Goal: Task Accomplishment & Management: Manage account settings

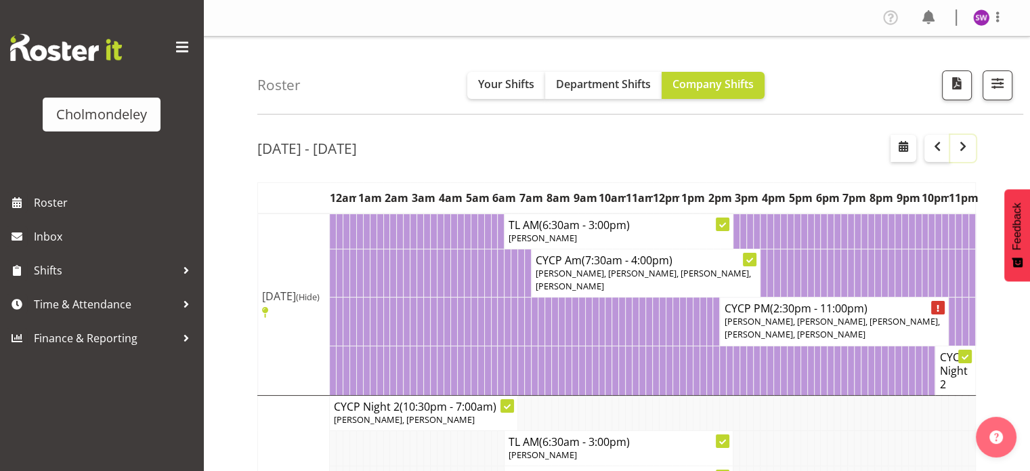
click at [959, 148] on span "button" at bounding box center [963, 146] width 16 height 16
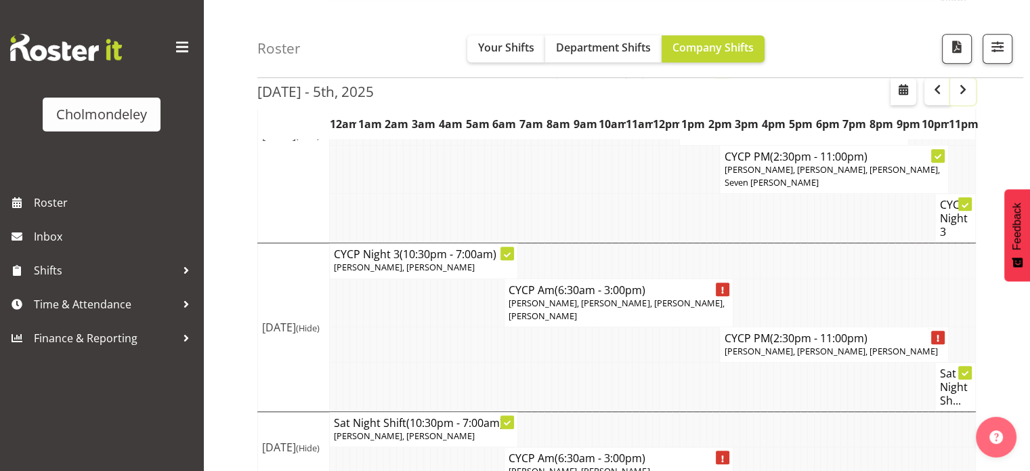
scroll to position [912, 0]
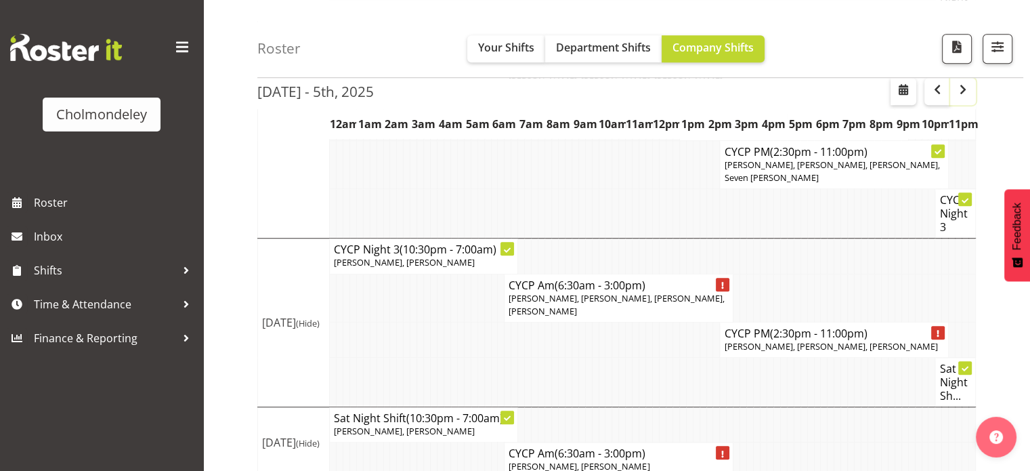
click at [967, 91] on span "button" at bounding box center [963, 89] width 16 height 16
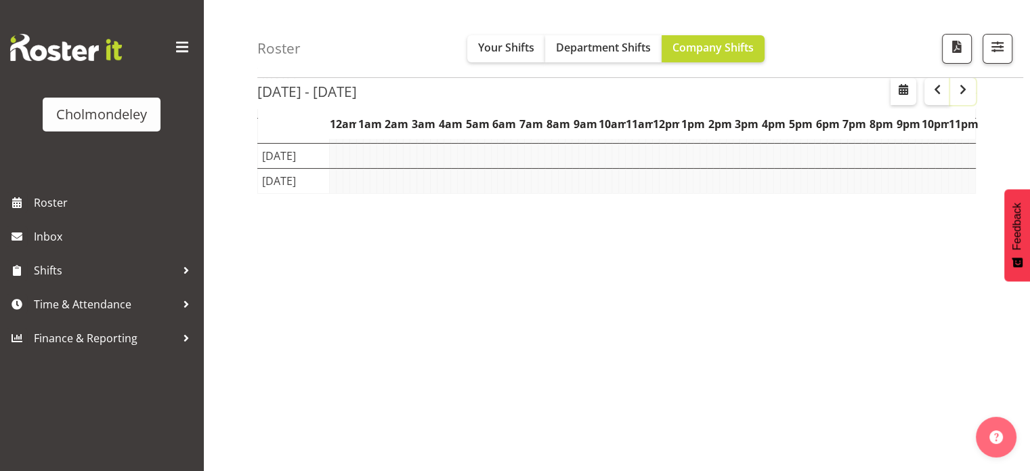
scroll to position [195, 0]
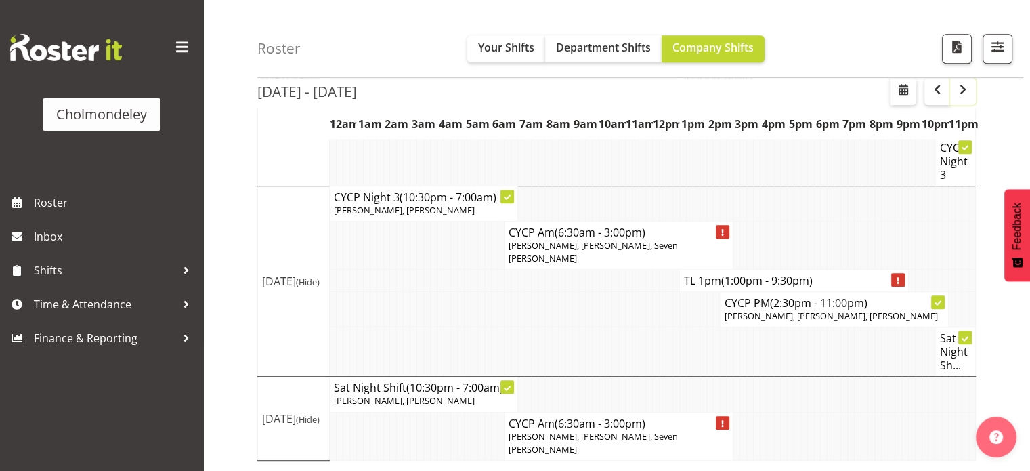
scroll to position [683, 0]
click at [971, 91] on span "button" at bounding box center [963, 89] width 16 height 16
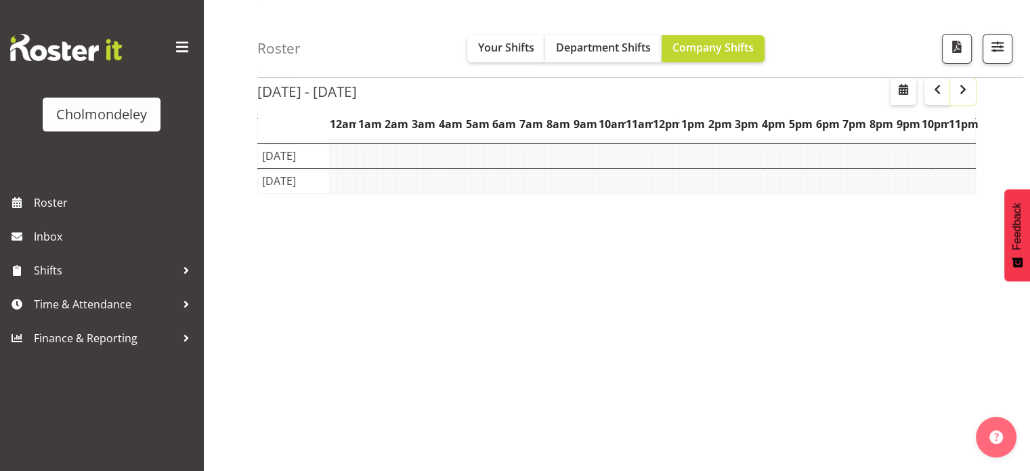
scroll to position [195, 0]
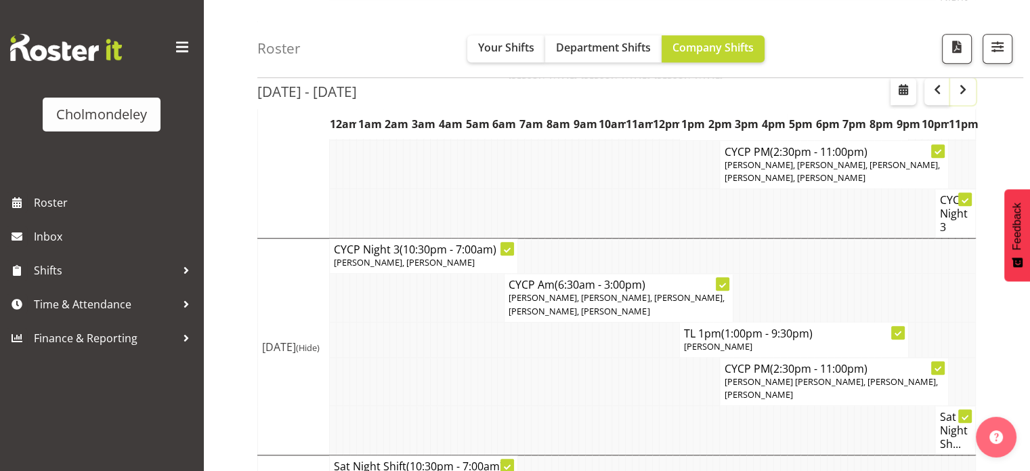
scroll to position [1164, 0]
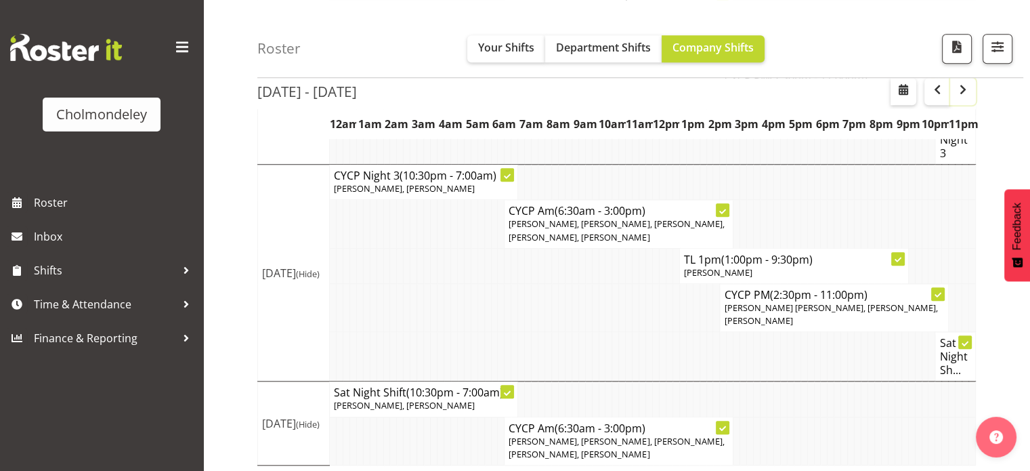
click at [963, 99] on span "button" at bounding box center [963, 90] width 4 height 18
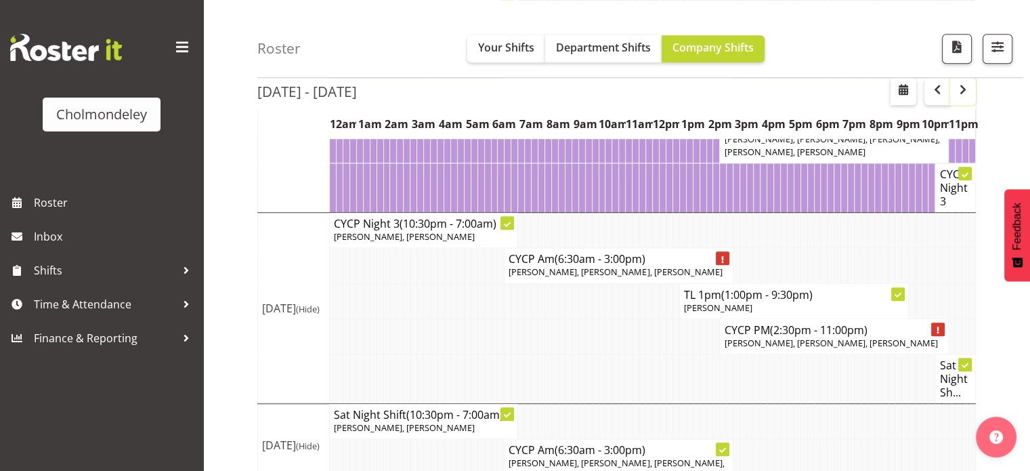
scroll to position [1125, 0]
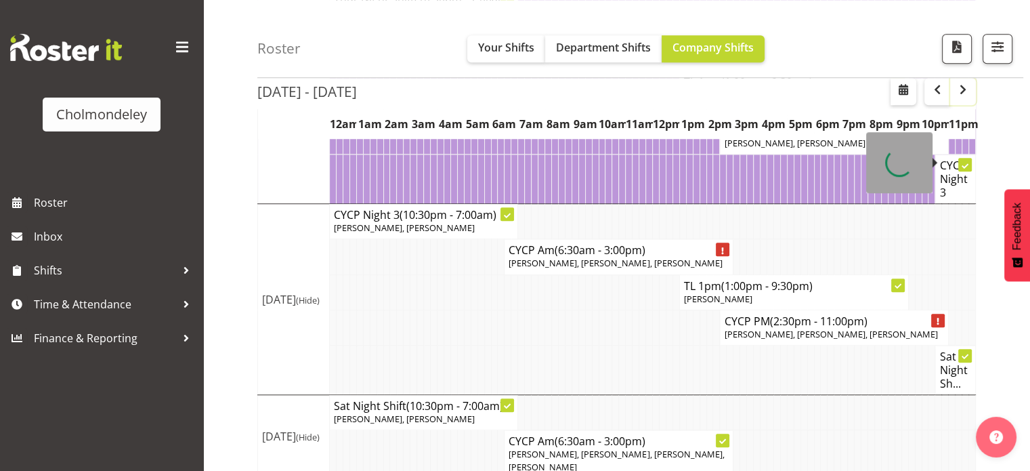
click at [965, 93] on span "button" at bounding box center [963, 89] width 16 height 16
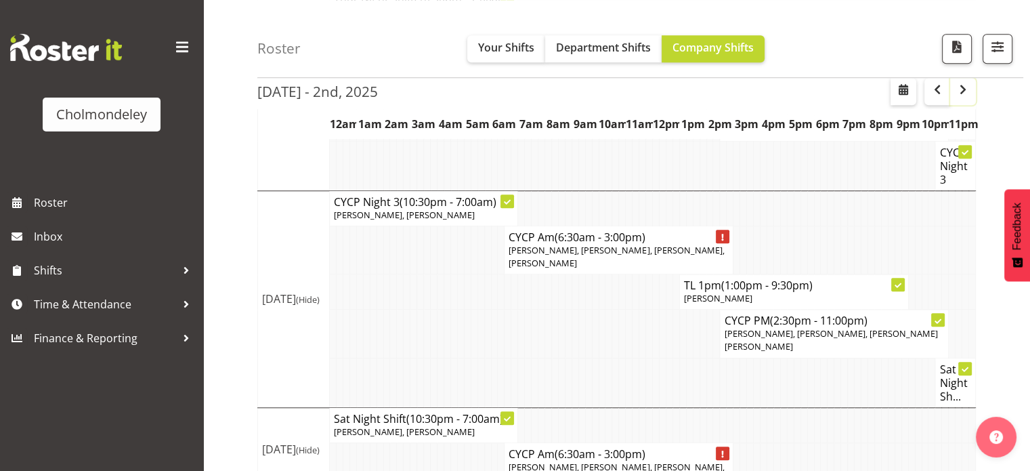
scroll to position [802, 0]
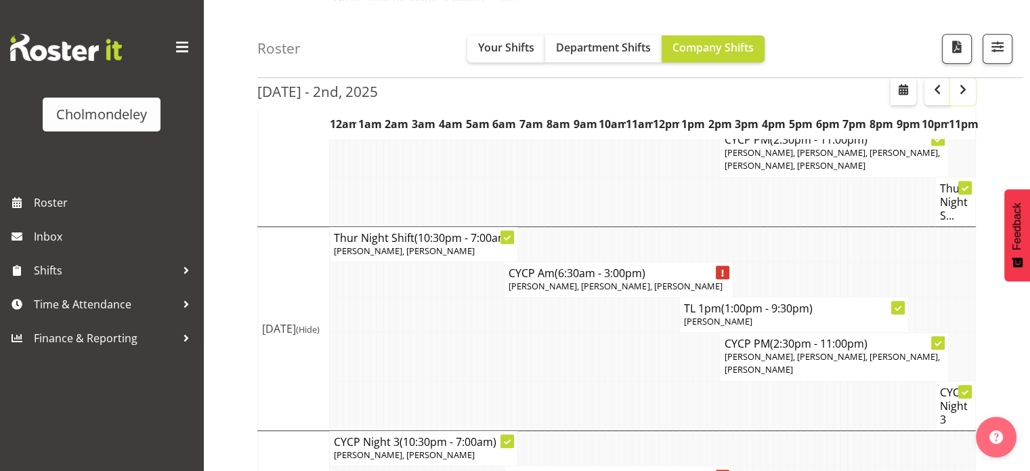
click at [965, 89] on span "button" at bounding box center [963, 89] width 16 height 16
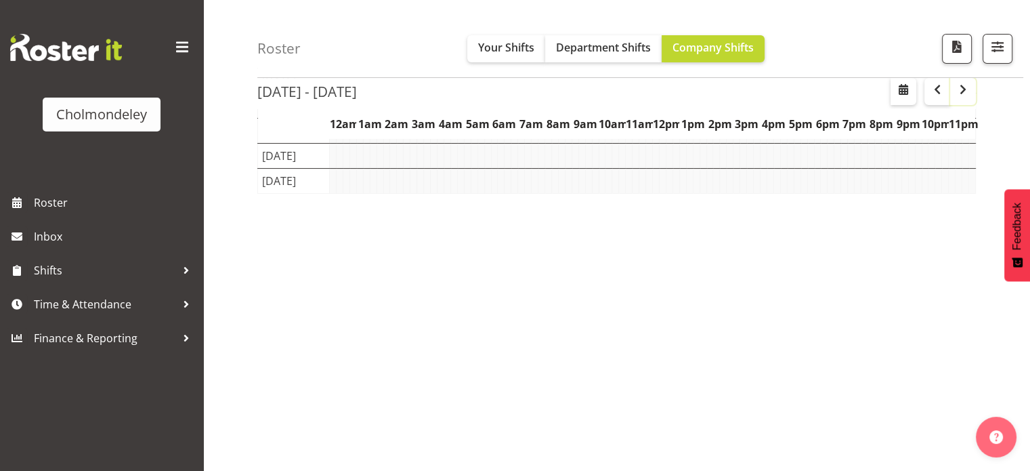
scroll to position [195, 0]
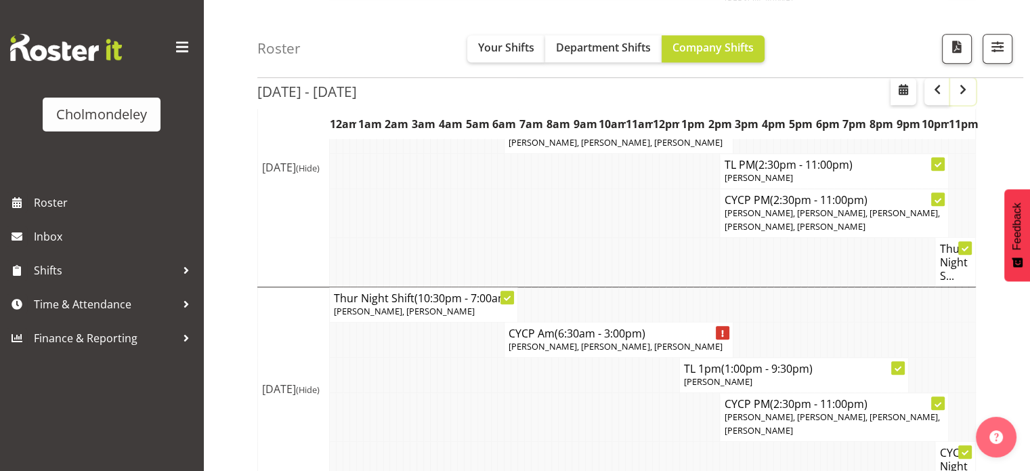
scroll to position [896, 0]
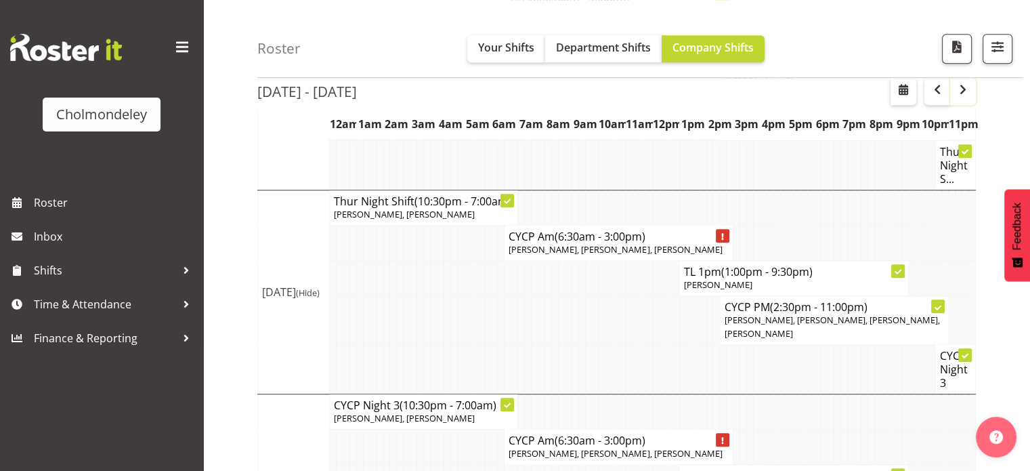
click at [963, 87] on span "button" at bounding box center [963, 89] width 16 height 16
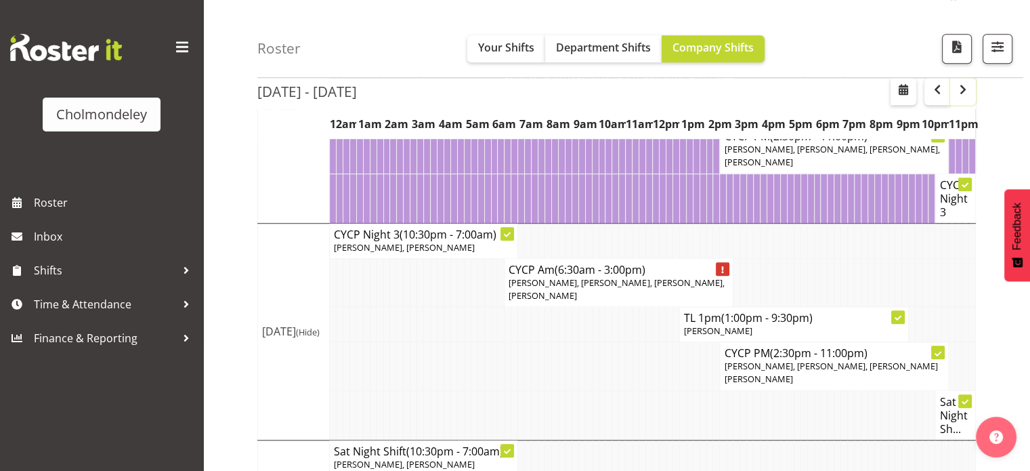
scroll to position [1055, 0]
click at [956, 85] on span "button" at bounding box center [963, 89] width 16 height 16
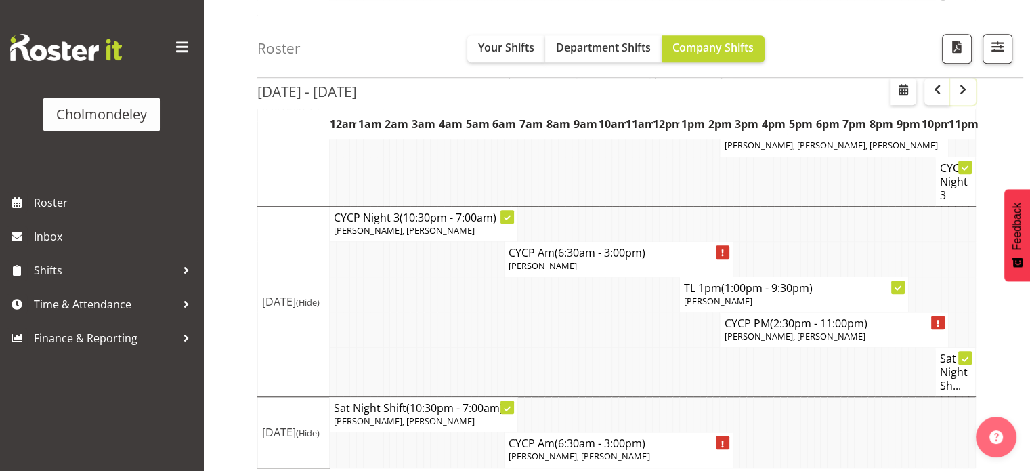
scroll to position [1073, 0]
click at [942, 86] on span "button" at bounding box center [937, 89] width 16 height 16
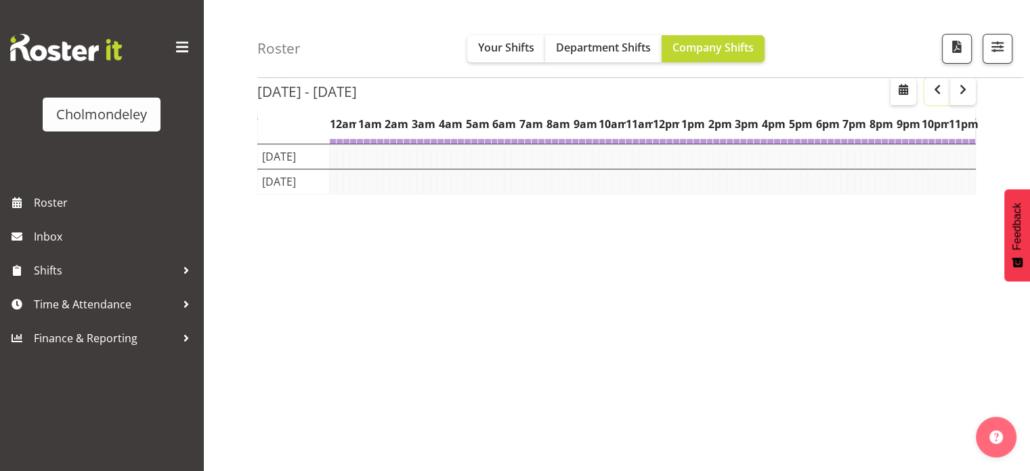
click at [942, 86] on span "button" at bounding box center [937, 89] width 16 height 16
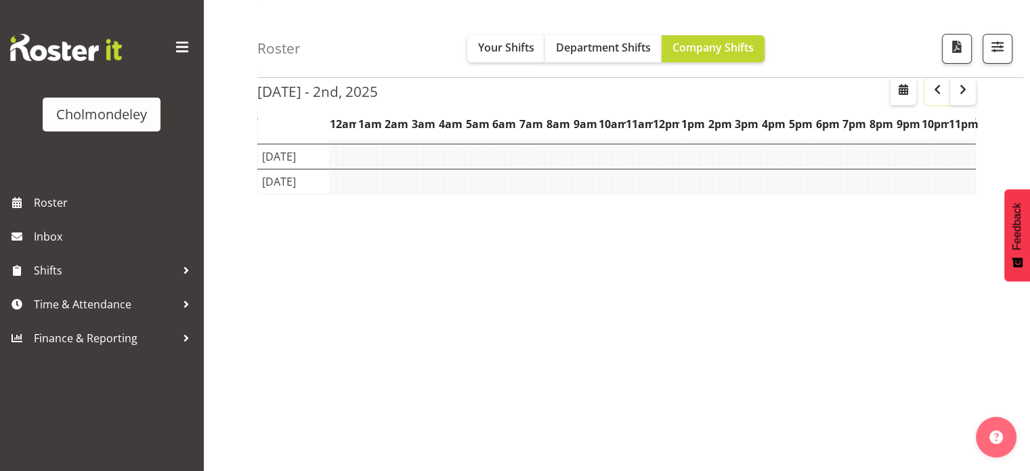
click at [942, 86] on span "button" at bounding box center [937, 89] width 16 height 16
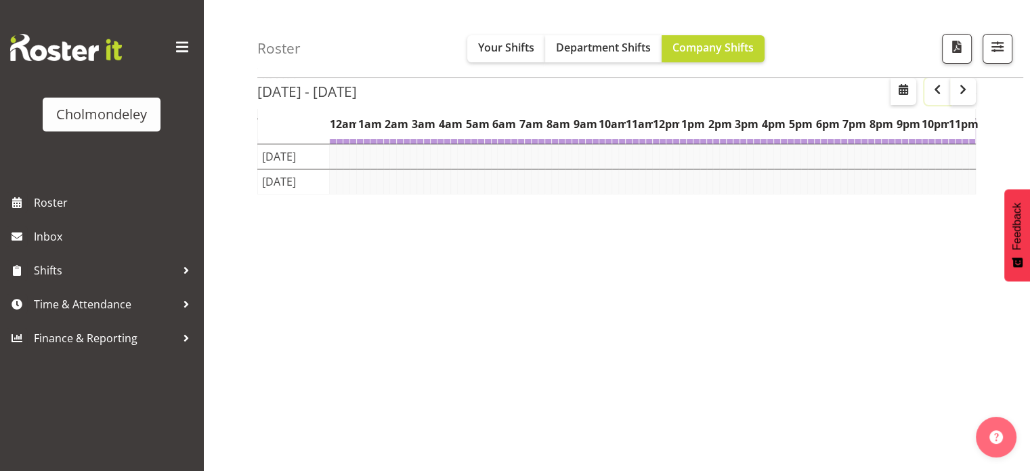
click at [942, 86] on span "button" at bounding box center [937, 89] width 16 height 16
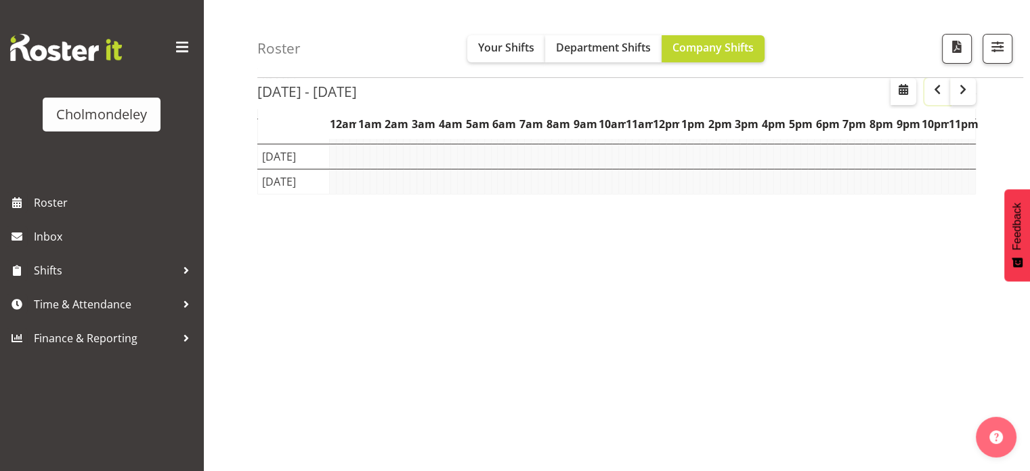
click at [942, 86] on span "button" at bounding box center [937, 89] width 16 height 16
click at [970, 91] on span "button" at bounding box center [963, 89] width 16 height 16
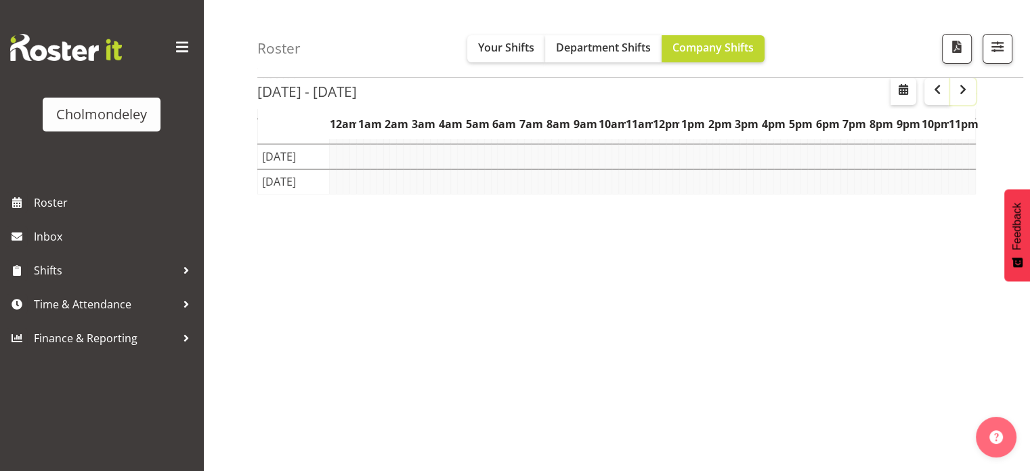
click at [970, 91] on span "button" at bounding box center [963, 89] width 16 height 16
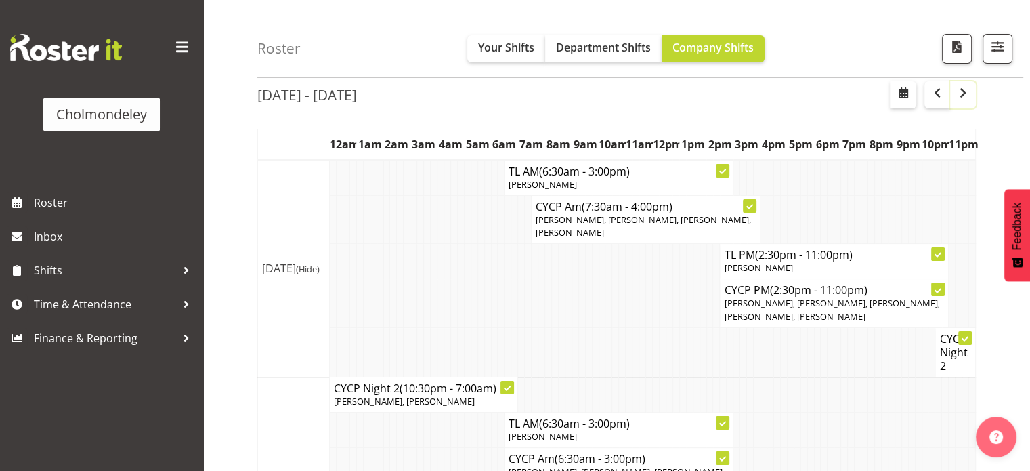
scroll to position [60, 0]
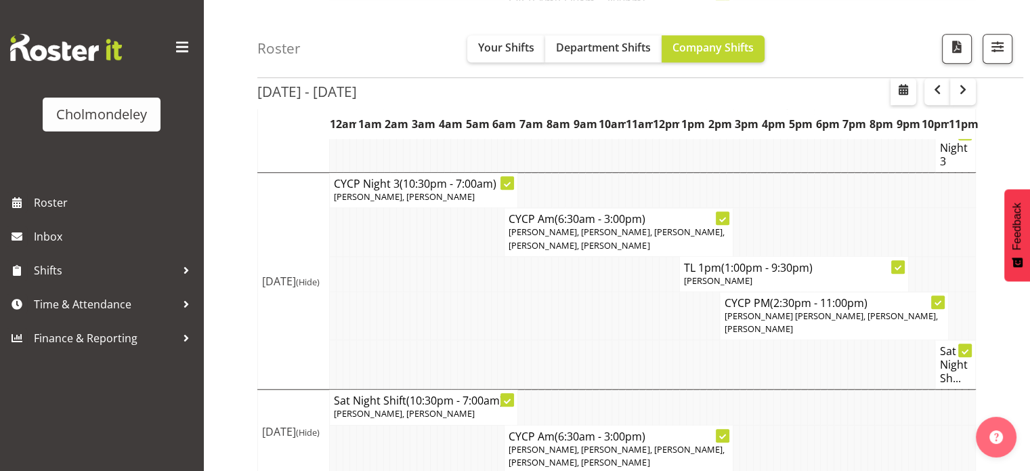
scroll to position [1164, 0]
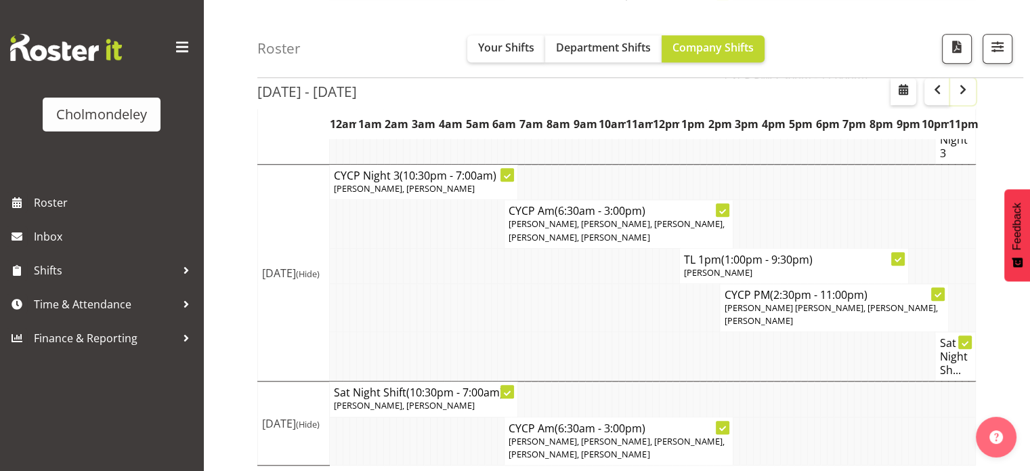
click at [965, 93] on span "button" at bounding box center [963, 89] width 16 height 16
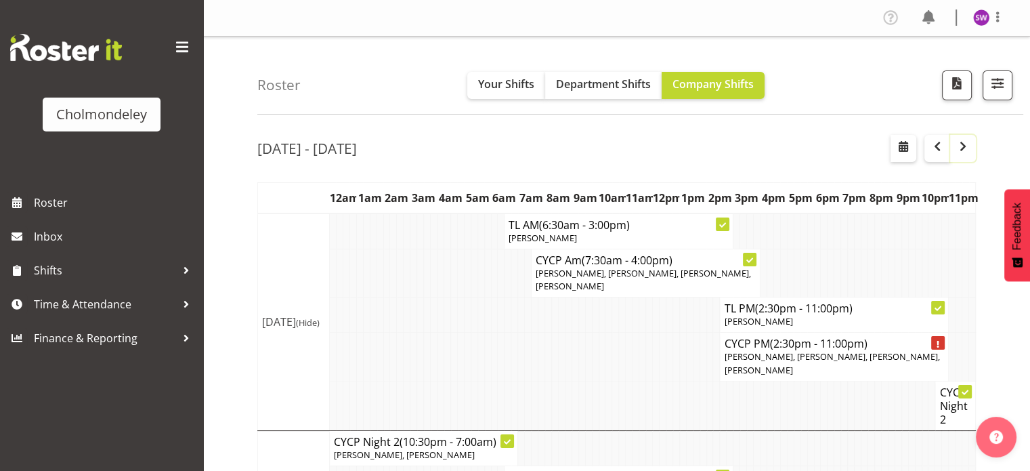
click at [966, 150] on span "button" at bounding box center [963, 146] width 16 height 16
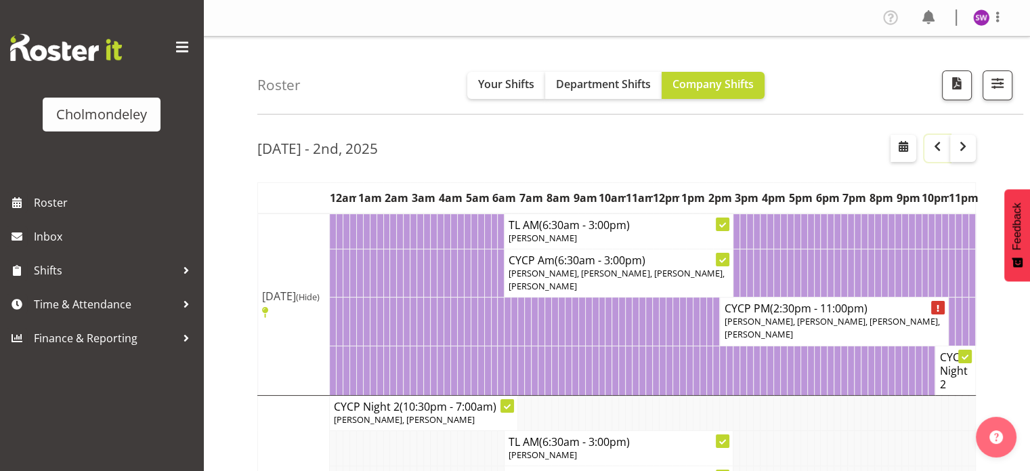
click at [935, 141] on span "button" at bounding box center [937, 146] width 16 height 16
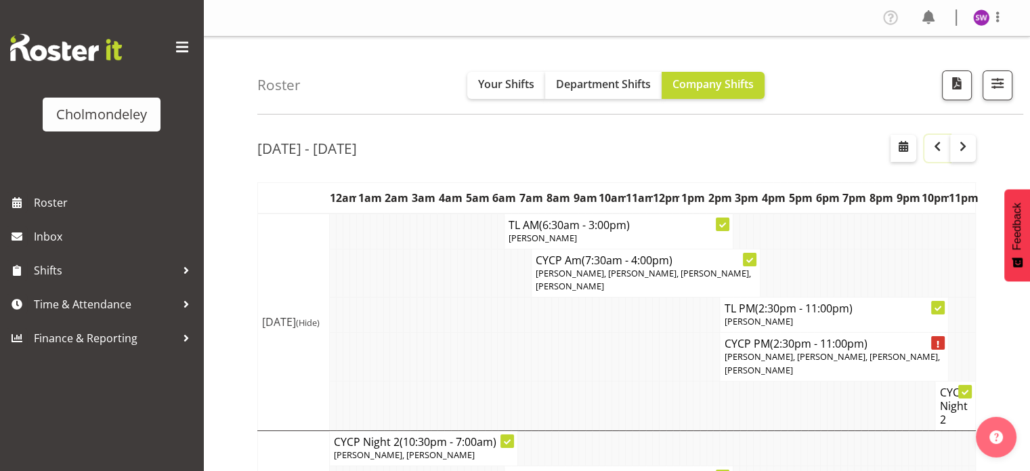
click at [941, 151] on span "button" at bounding box center [937, 146] width 16 height 16
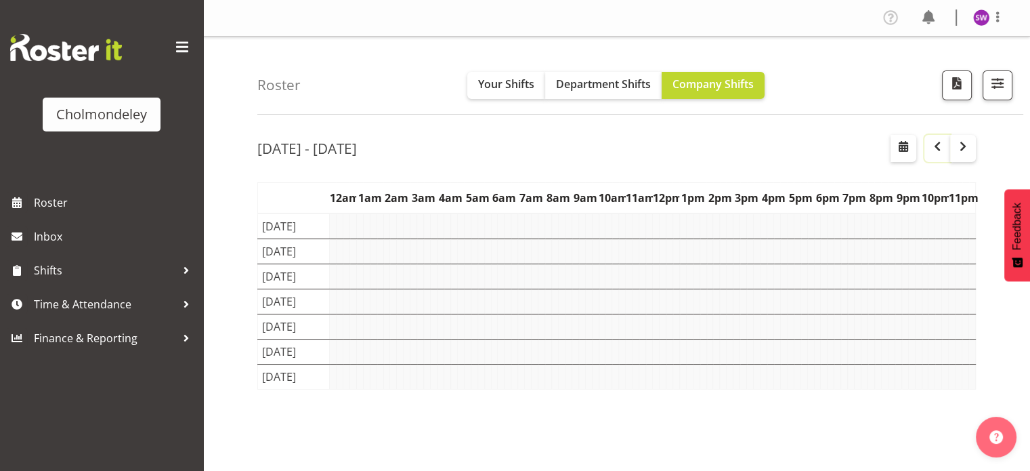
click at [941, 151] on span "button" at bounding box center [937, 146] width 16 height 16
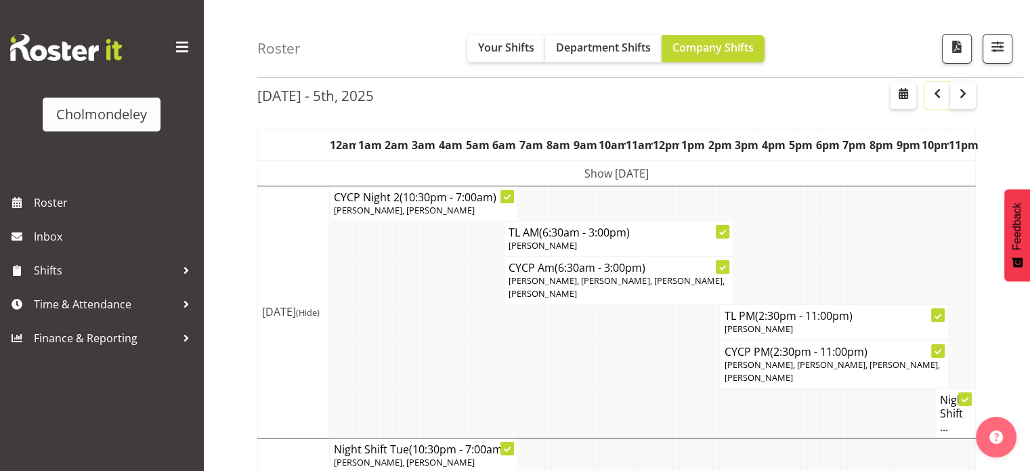
scroll to position [54, 0]
click at [620, 167] on td "Show [DATE]" at bounding box center [617, 173] width 718 height 26
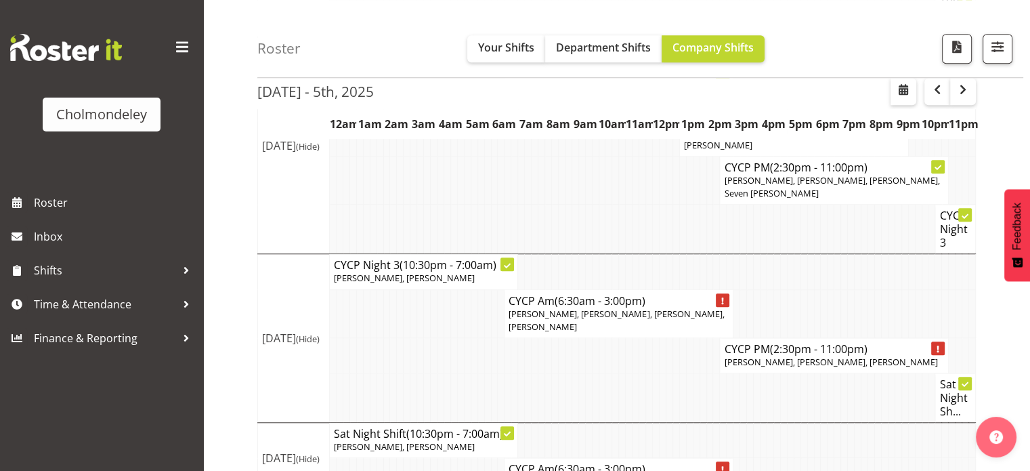
scroll to position [1103, 0]
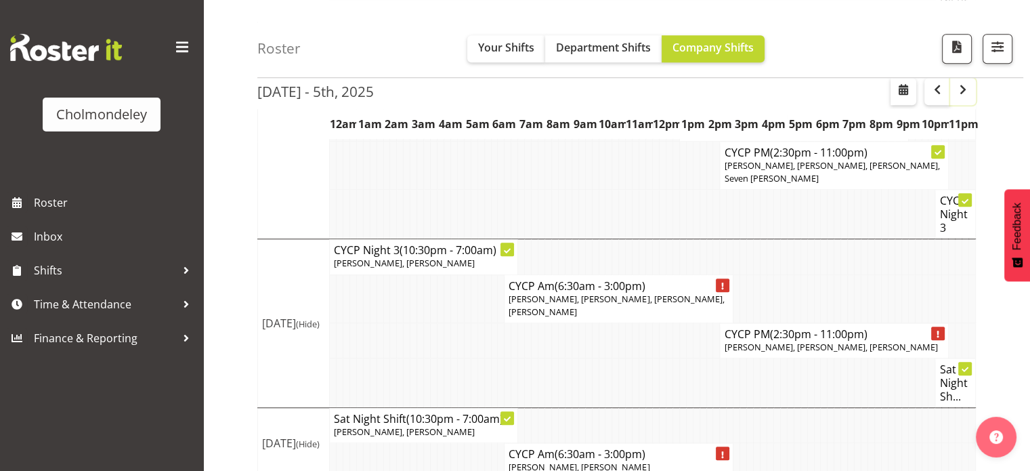
click at [960, 89] on span "button" at bounding box center [963, 89] width 16 height 16
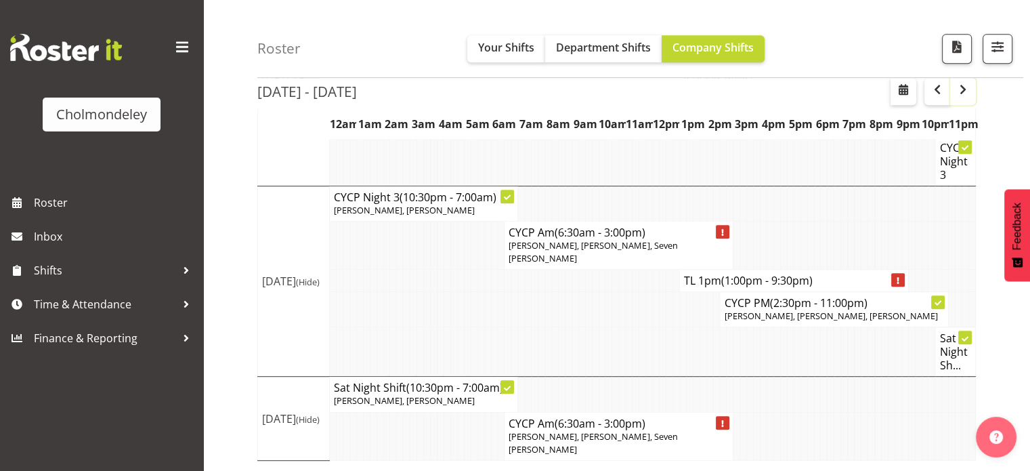
scroll to position [683, 0]
